Goal: Task Accomplishment & Management: Use online tool/utility

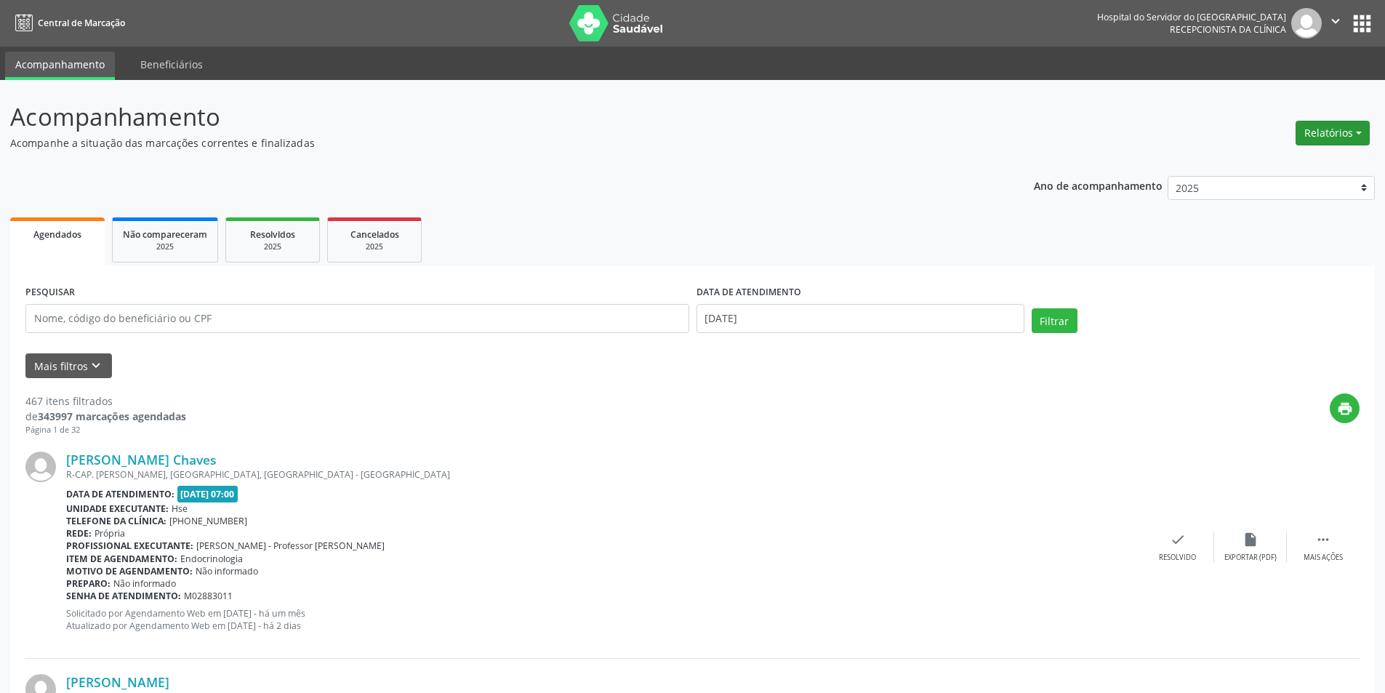
drag, startPoint x: 0, startPoint y: 0, endPoint x: 1348, endPoint y: 133, distance: 1354.9
click at [1348, 133] on button "Relatórios" at bounding box center [1333, 133] width 74 height 25
click at [1254, 172] on link "Agendamentos" at bounding box center [1293, 164] width 156 height 20
select select "9"
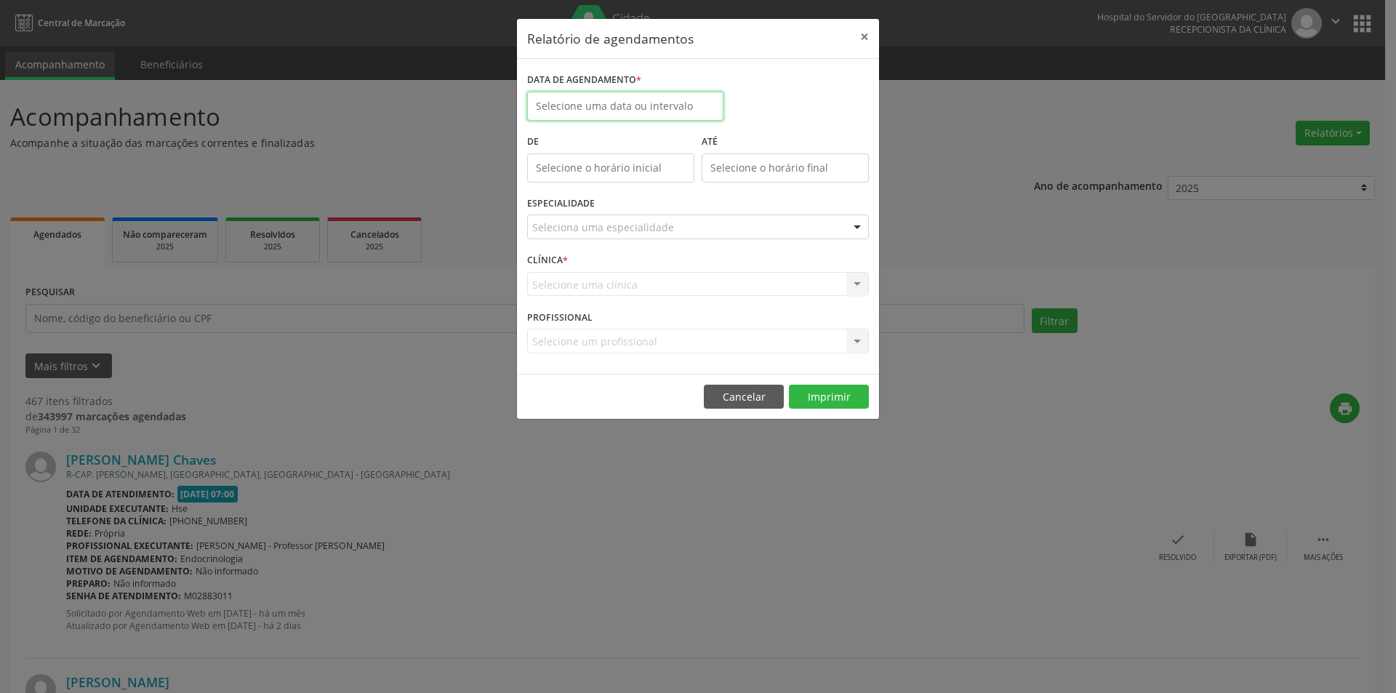
click at [618, 111] on body "Central de Marcação Hospital do Servidor do [GEOGRAPHIC_DATA] Recepcionista da …" at bounding box center [698, 346] width 1396 height 693
click at [702, 181] on span "3" at bounding box center [703, 182] width 28 height 28
type input "[DATE]"
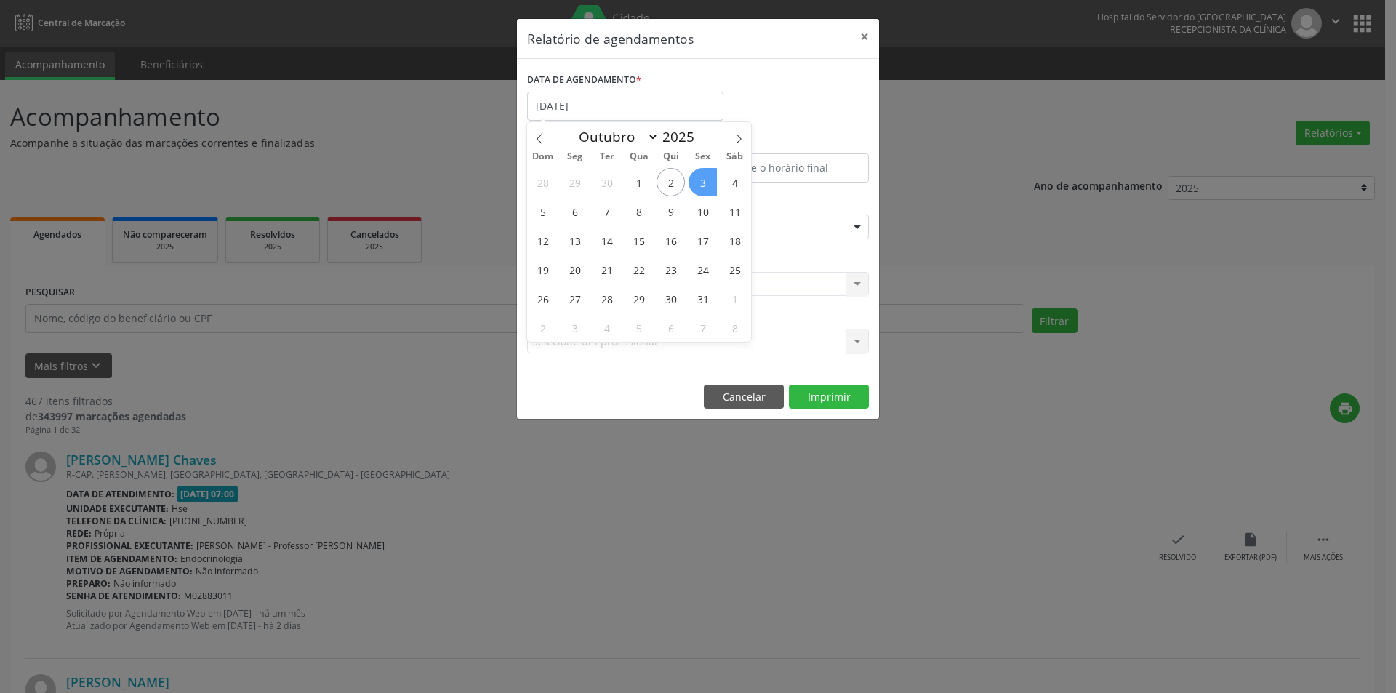
click at [702, 181] on span "3" at bounding box center [703, 182] width 28 height 28
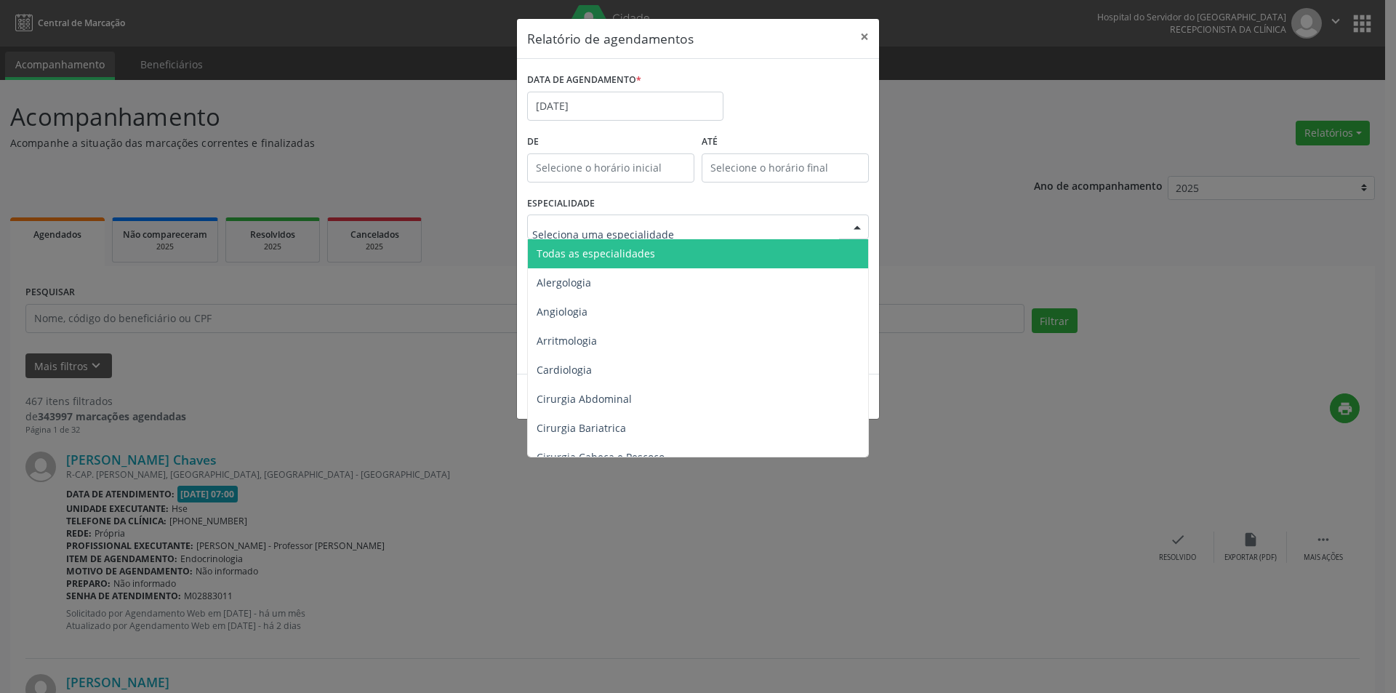
click at [640, 249] on span "Todas as especialidades" at bounding box center [596, 254] width 119 height 14
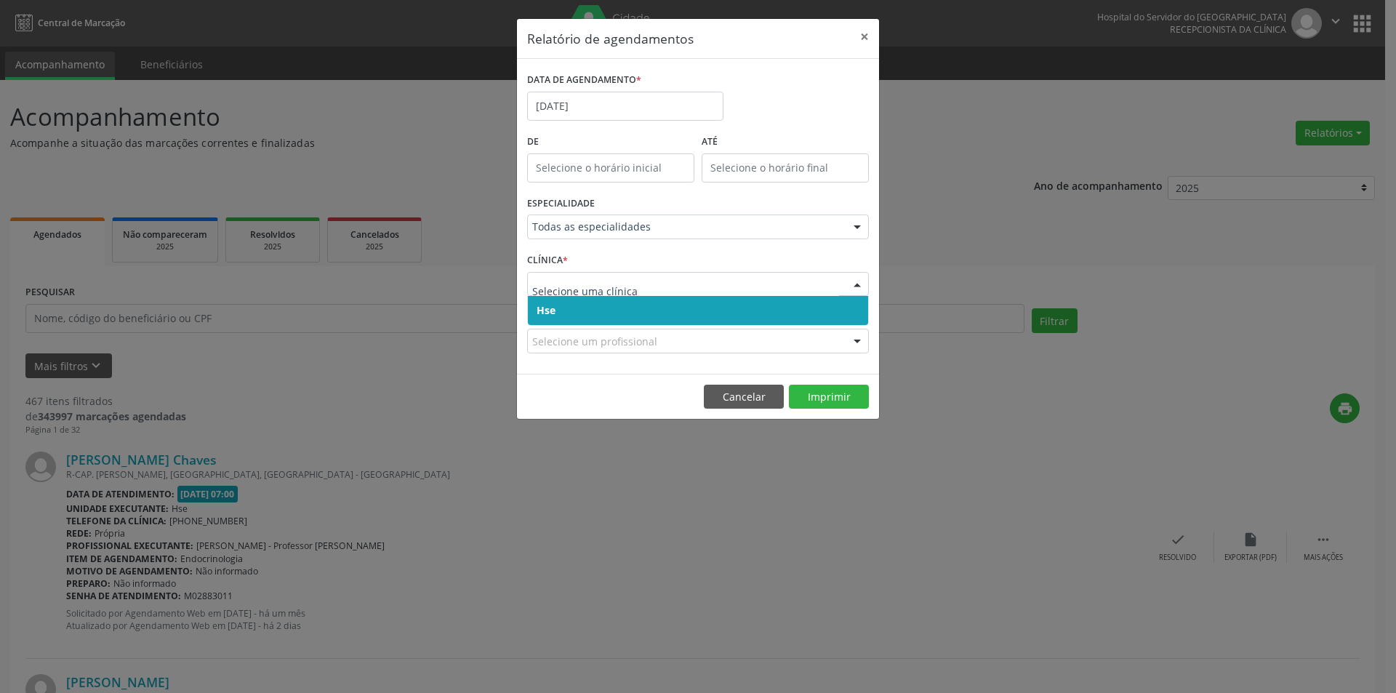
click at [593, 309] on span "Hse" at bounding box center [698, 310] width 340 height 29
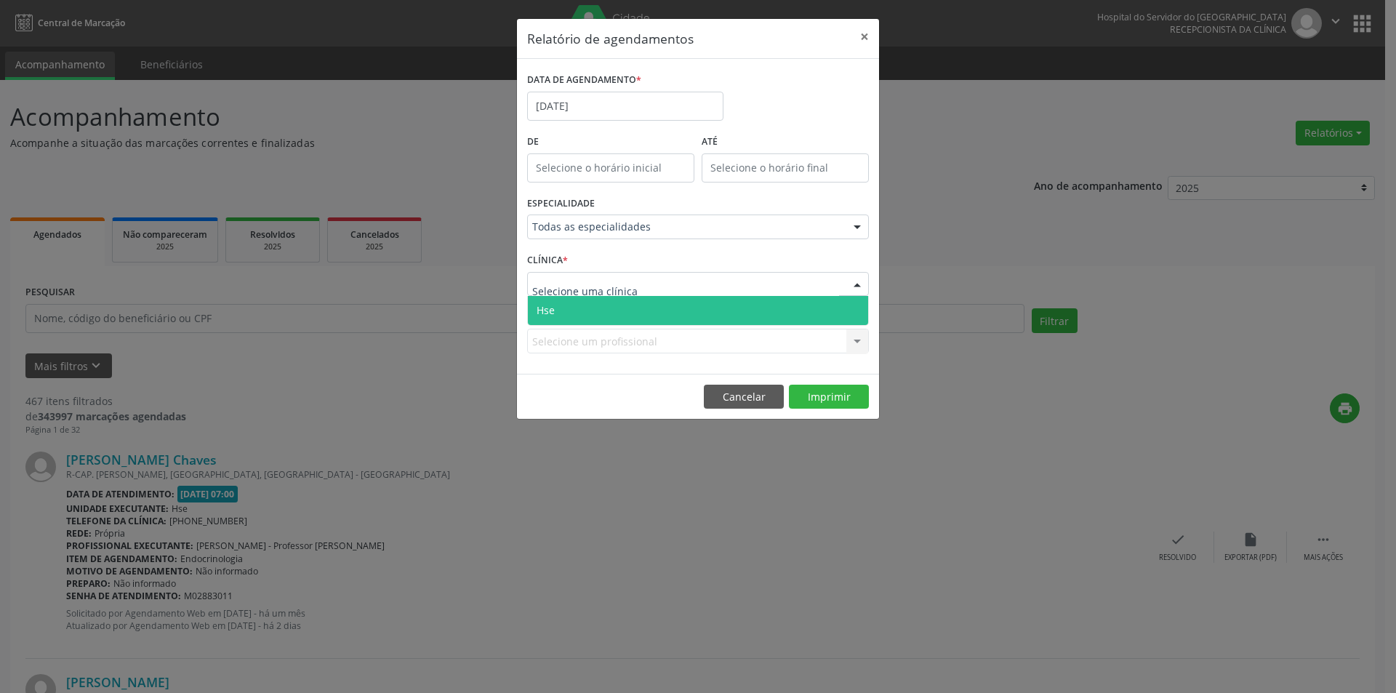
click at [588, 303] on span "Hse" at bounding box center [698, 310] width 340 height 29
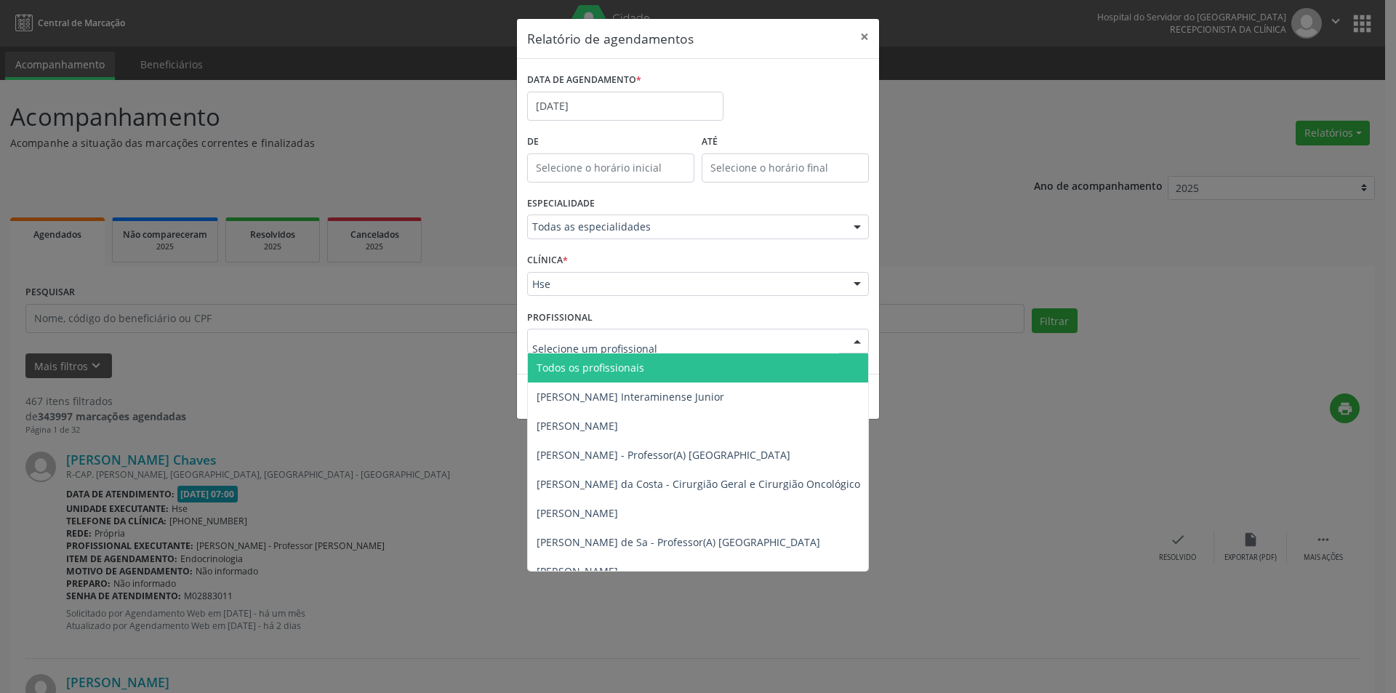
click at [612, 365] on span "Todos os profissionais" at bounding box center [591, 368] width 108 height 14
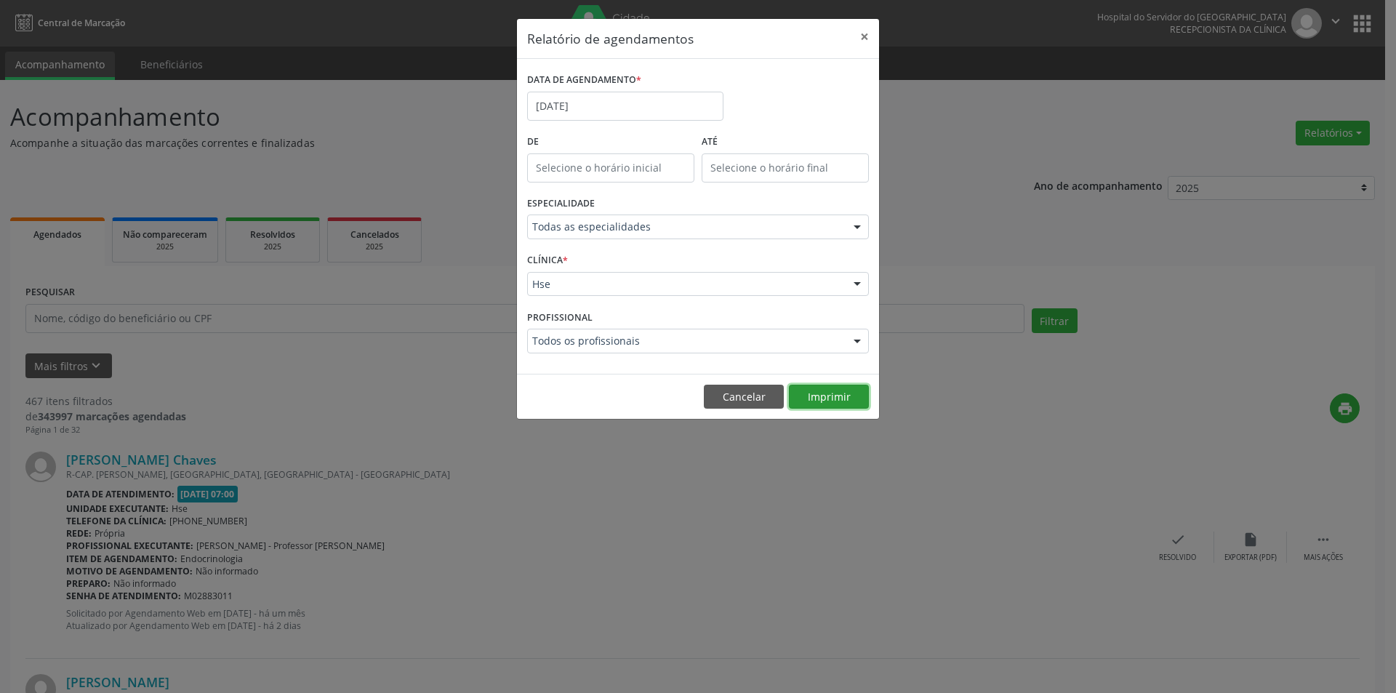
click at [831, 400] on button "Imprimir" at bounding box center [829, 397] width 80 height 25
